Goal: Information Seeking & Learning: Find specific fact

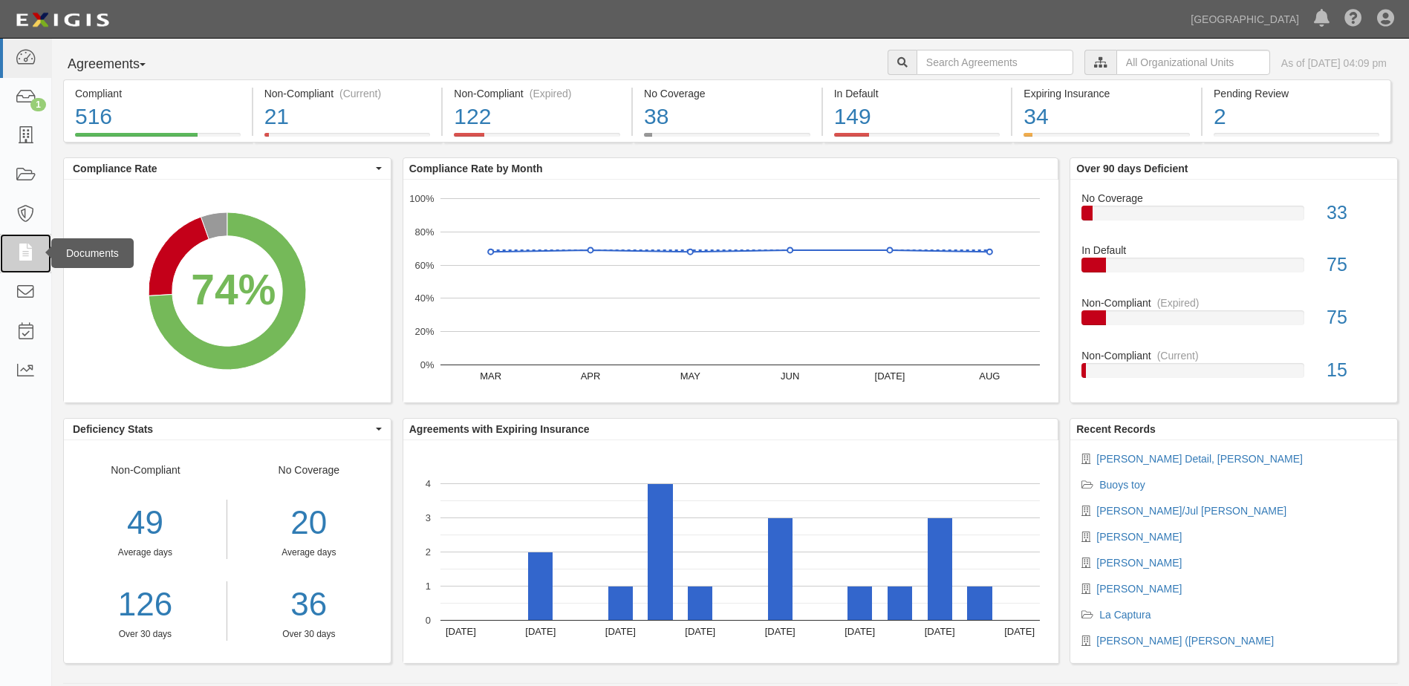
click at [28, 250] on icon at bounding box center [25, 253] width 21 height 17
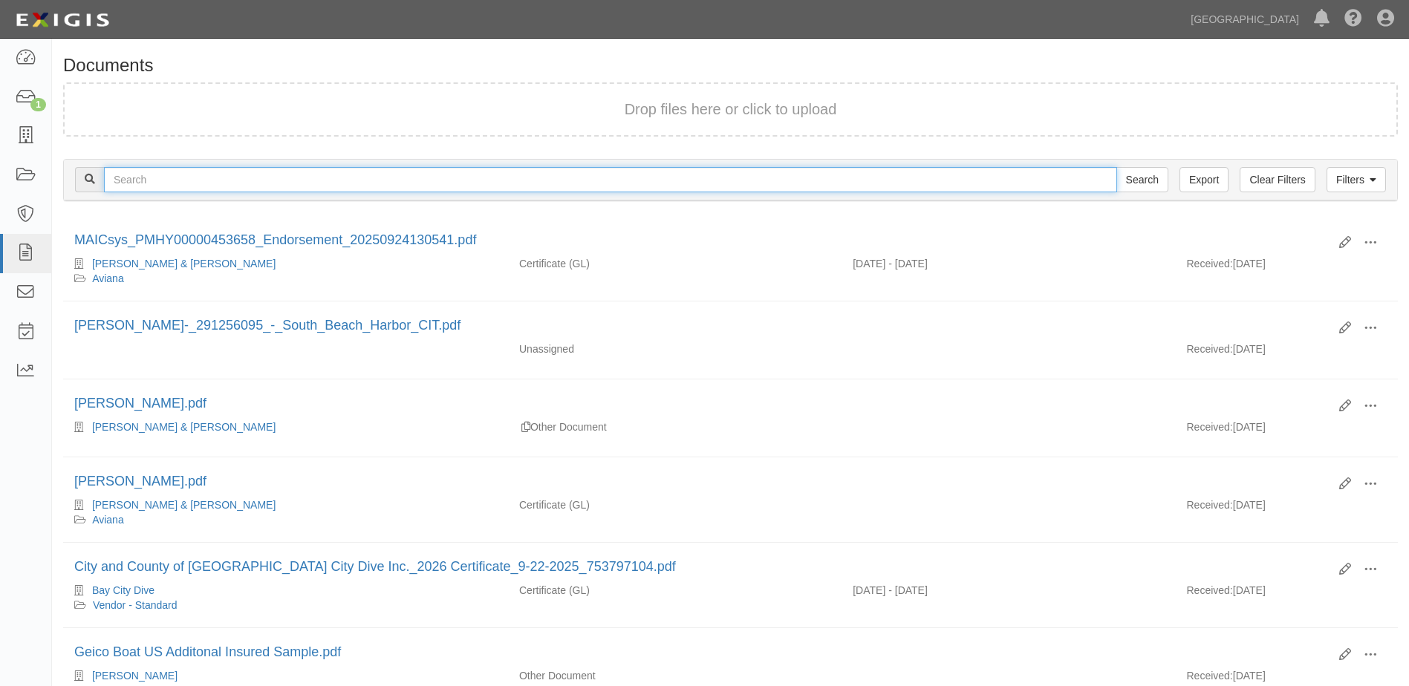
click at [149, 179] on input "text" at bounding box center [610, 179] width 1013 height 25
type input "[PERSON_NAME]"
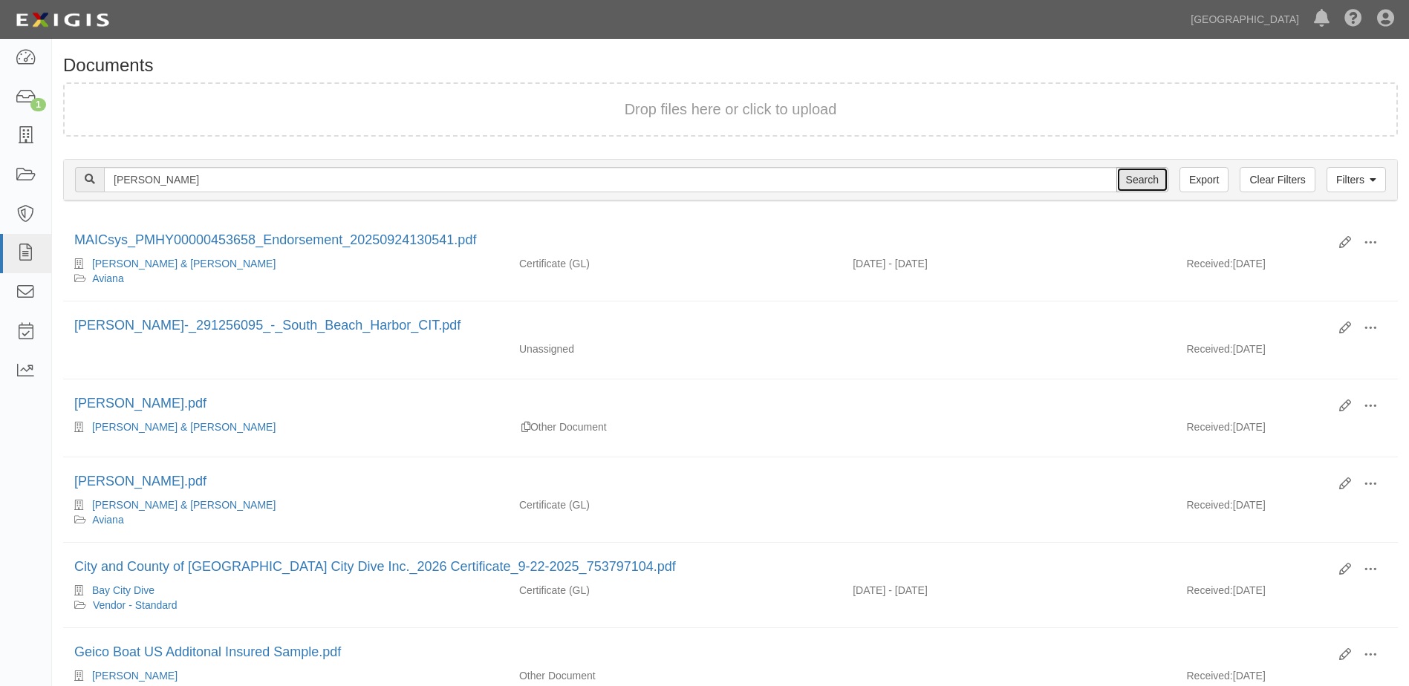
click at [1137, 178] on input "Search" at bounding box center [1143, 179] width 52 height 25
